Goal: Task Accomplishment & Management: Manage account settings

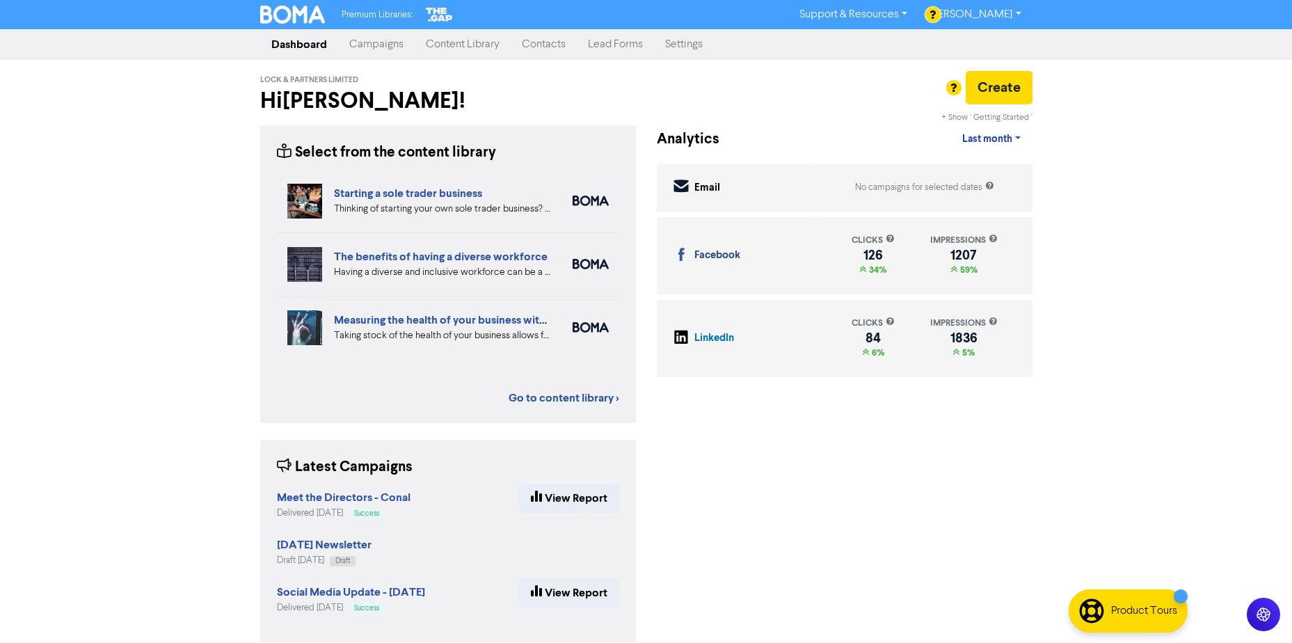
click at [680, 41] on link "Settings" at bounding box center [684, 45] width 60 height 28
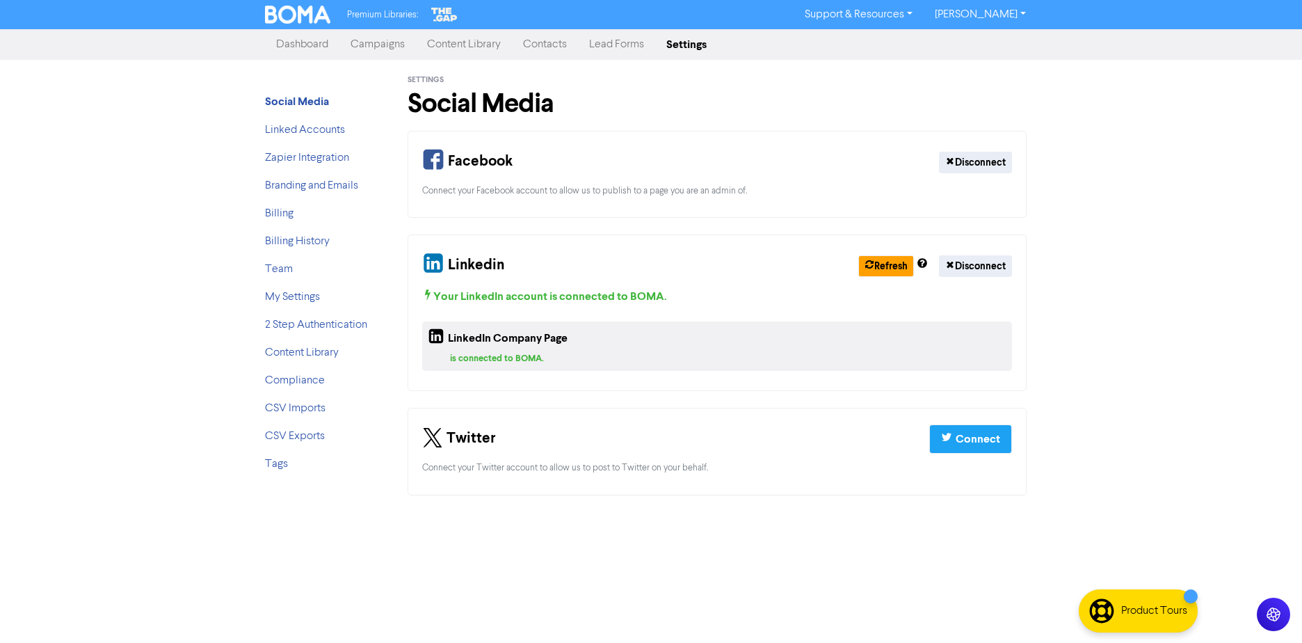
click at [520, 39] on link "Contacts" at bounding box center [545, 45] width 66 height 28
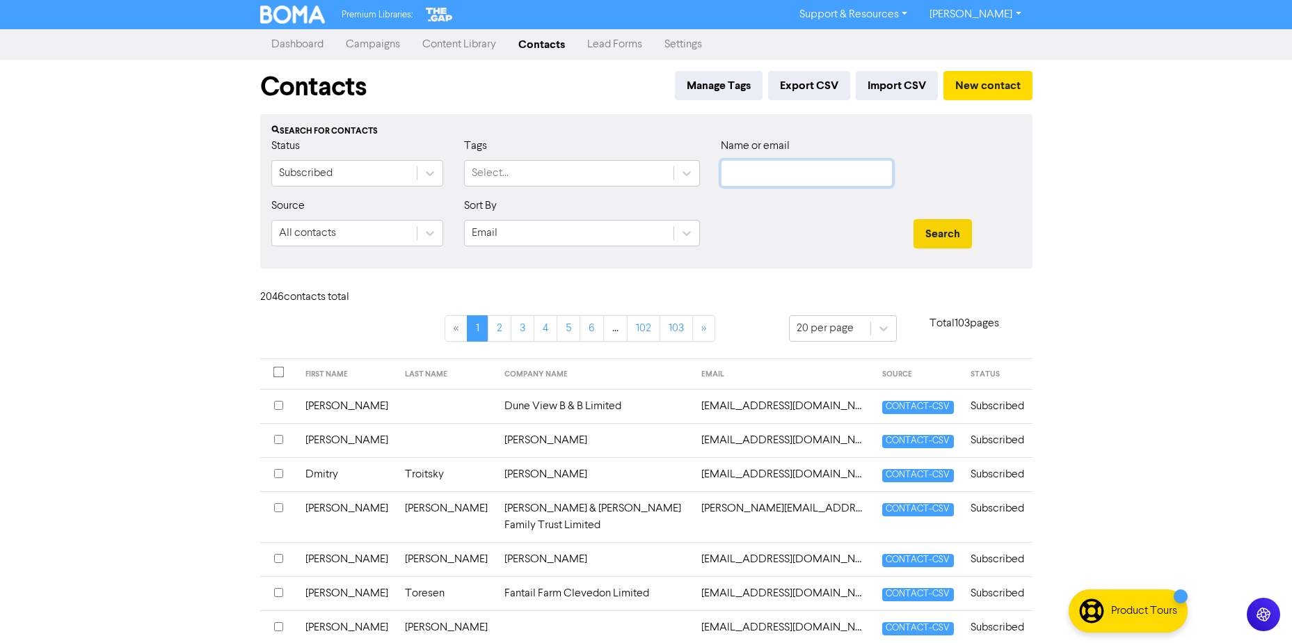
click at [752, 179] on input "text" at bounding box center [807, 173] width 172 height 26
paste input "[PERSON_NAME]"
click at [943, 228] on button "Search" at bounding box center [942, 233] width 58 height 29
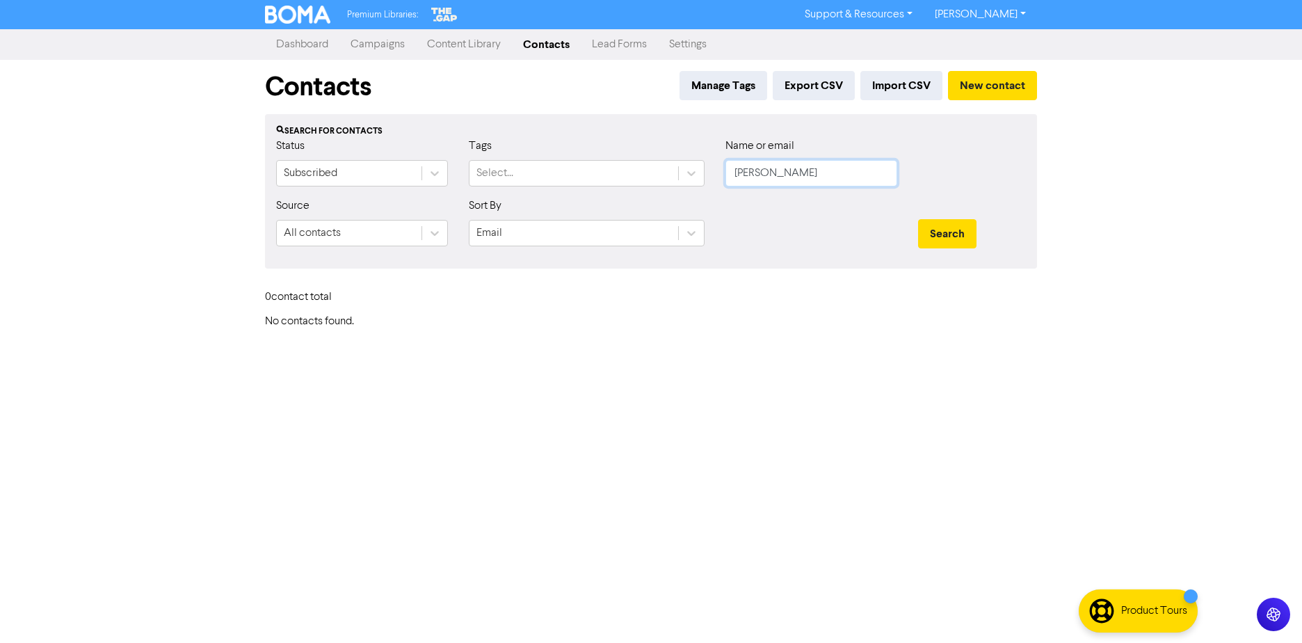
click at [801, 175] on input "[PERSON_NAME]" at bounding box center [811, 173] width 172 height 26
drag, startPoint x: 763, startPoint y: 173, endPoint x: 522, endPoint y: 188, distance: 241.1
click at [527, 188] on div "Status Subscribed Tags Select... Name or email [PERSON_NAME]" at bounding box center [651, 168] width 771 height 60
click at [918, 219] on button "Search" at bounding box center [947, 233] width 58 height 29
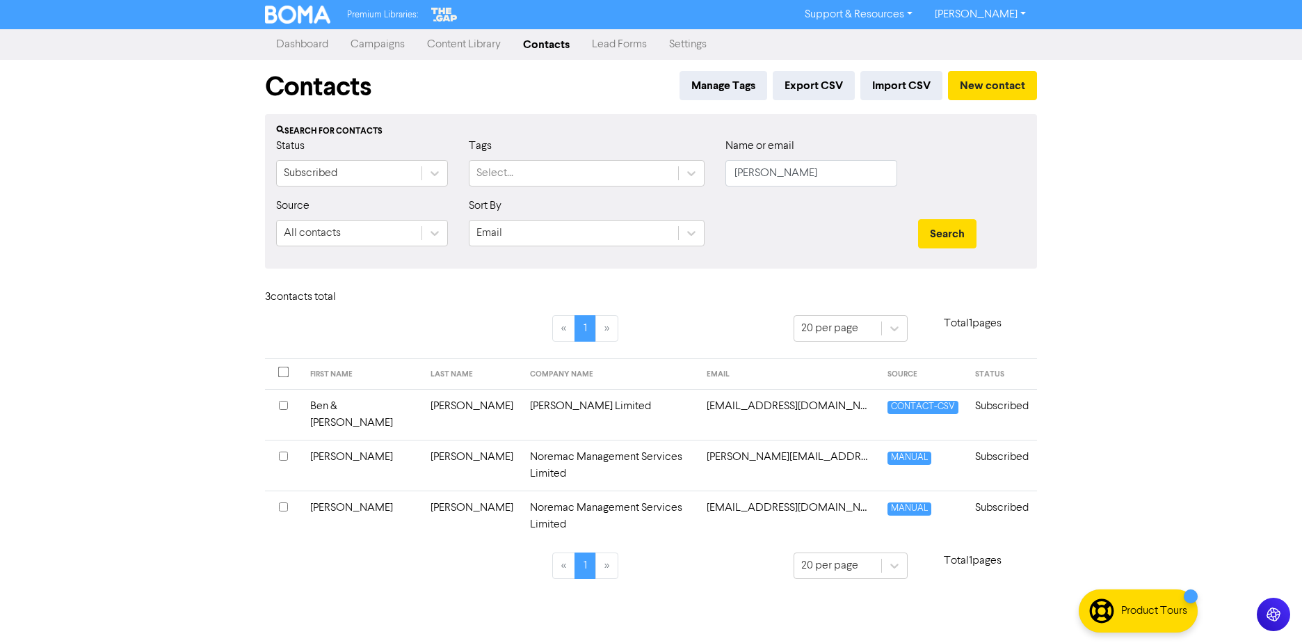
click at [278, 443] on th at bounding box center [283, 465] width 37 height 51
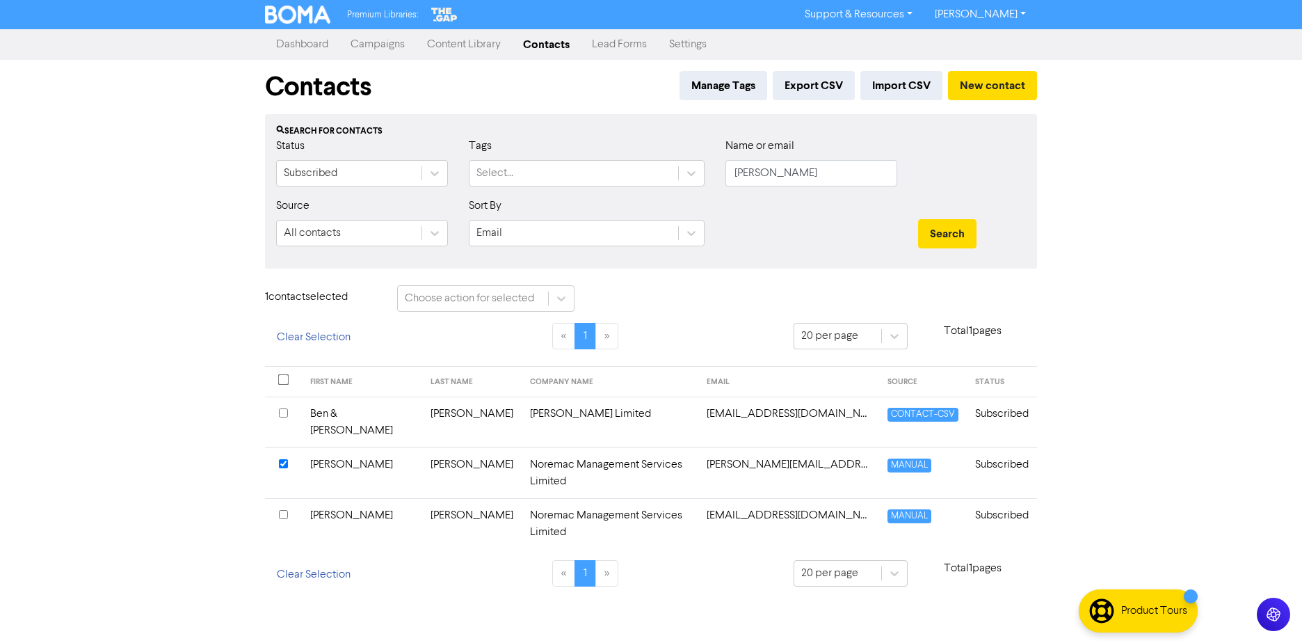
click at [279, 510] on input "checkbox" at bounding box center [283, 514] width 9 height 9
click at [281, 459] on input "checkbox" at bounding box center [283, 463] width 9 height 9
click at [279, 510] on input "checkbox" at bounding box center [283, 514] width 9 height 9
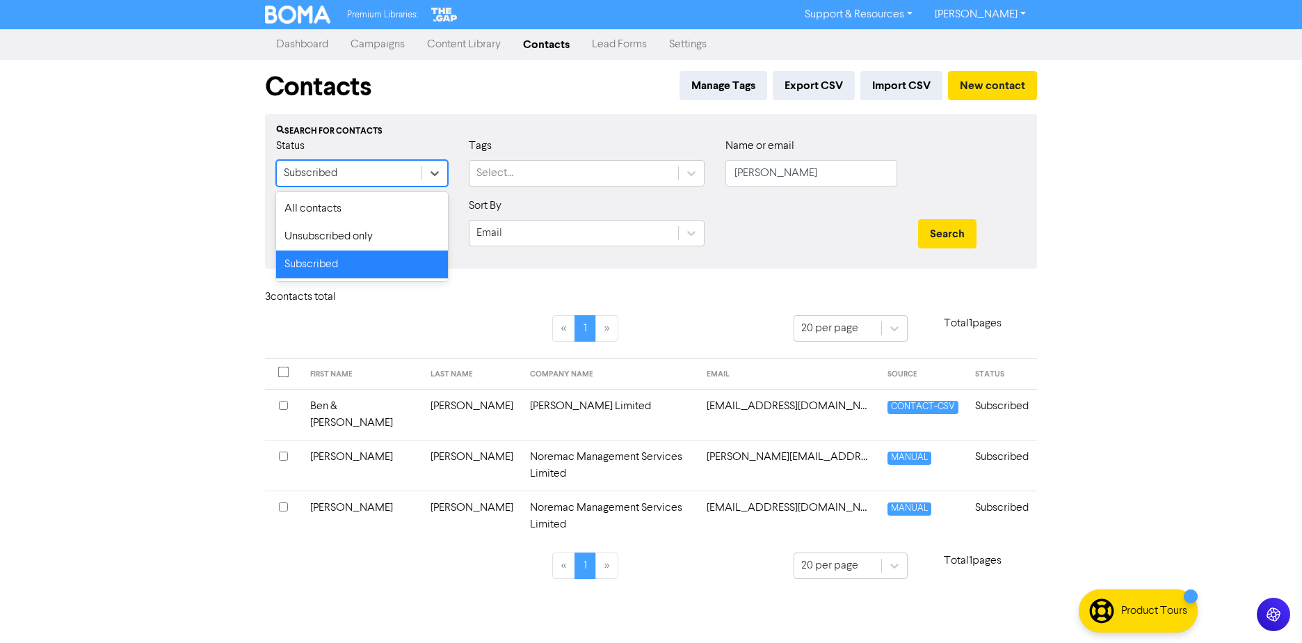
click at [408, 168] on div "Subscribed" at bounding box center [349, 173] width 145 height 25
click at [340, 219] on div "All contacts" at bounding box center [362, 209] width 172 height 28
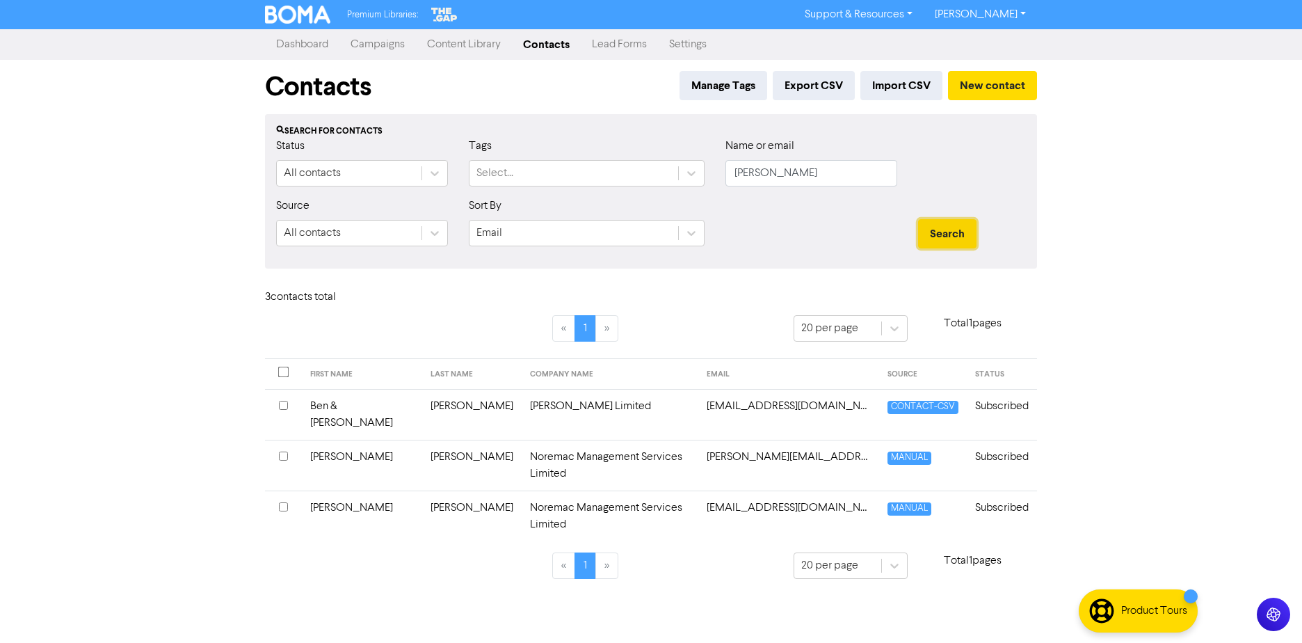
click at [950, 236] on button "Search" at bounding box center [947, 233] width 58 height 29
drag, startPoint x: 948, startPoint y: 234, endPoint x: 931, endPoint y: 236, distance: 17.4
click at [947, 234] on button "Search" at bounding box center [947, 233] width 58 height 29
drag, startPoint x: 823, startPoint y: 175, endPoint x: 454, endPoint y: 182, distance: 369.4
click at [451, 182] on div "Status All contacts Tags Select... Name or email [PERSON_NAME]" at bounding box center [651, 168] width 771 height 60
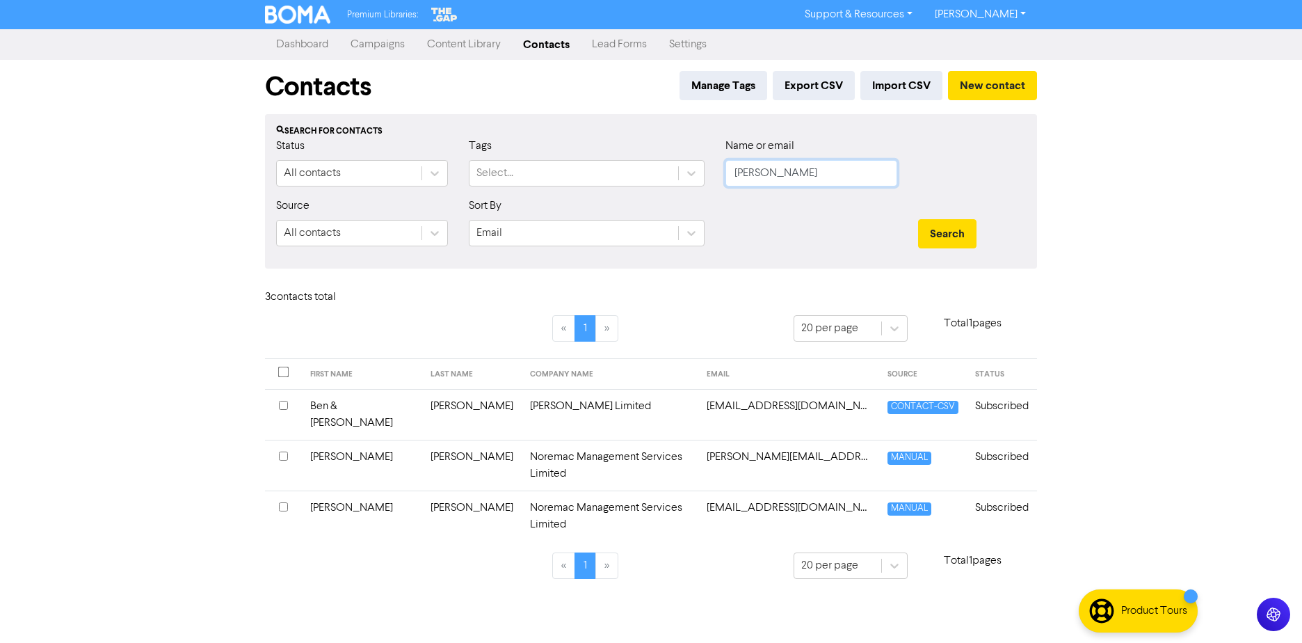
type input "[PERSON_NAME]"
click at [918, 219] on button "Search" at bounding box center [947, 233] width 58 height 29
click at [961, 225] on button "Search" at bounding box center [947, 233] width 58 height 29
click at [958, 239] on button "Search" at bounding box center [947, 233] width 58 height 29
click at [959, 236] on button "Search" at bounding box center [947, 233] width 58 height 29
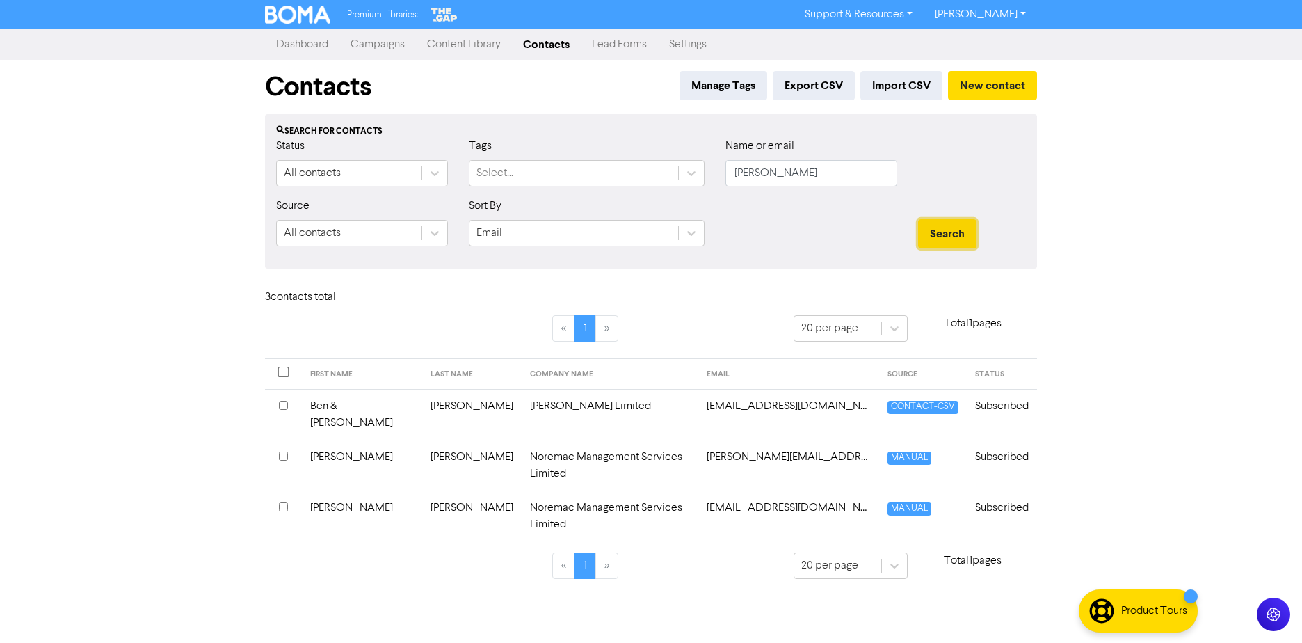
click at [962, 239] on button "Search" at bounding box center [947, 233] width 58 height 29
